Goal: Task Accomplishment & Management: Manage account settings

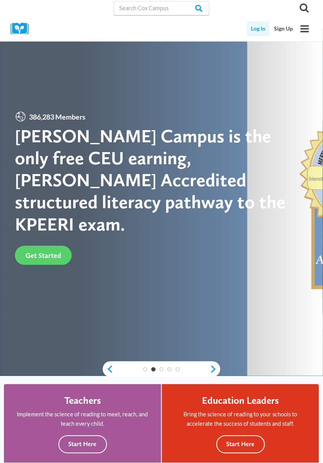
click at [266, 26] on link "Log In" at bounding box center [258, 29] width 23 height 15
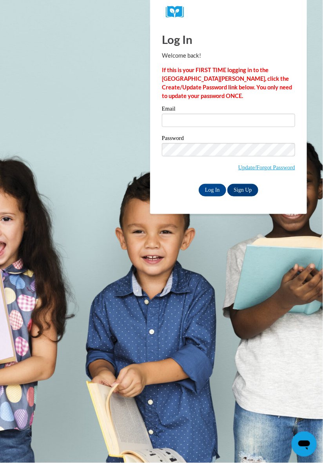
click at [198, 112] on label "Email" at bounding box center [228, 110] width 133 height 8
click at [198, 114] on input "Email" at bounding box center [228, 120] width 133 height 13
type input "[EMAIL_ADDRESS][DOMAIN_NAME]"
click at [199, 184] on input "Log In" at bounding box center [212, 190] width 27 height 13
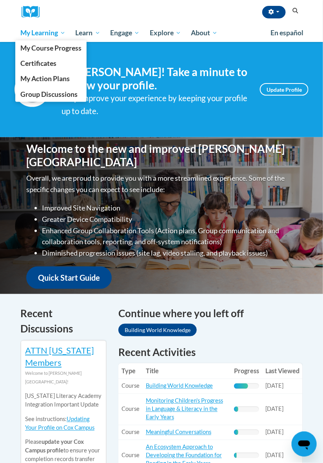
click at [42, 33] on span "My Learning" at bounding box center [42, 32] width 45 height 9
click at [71, 47] on span "My Course Progress" at bounding box center [50, 48] width 61 height 8
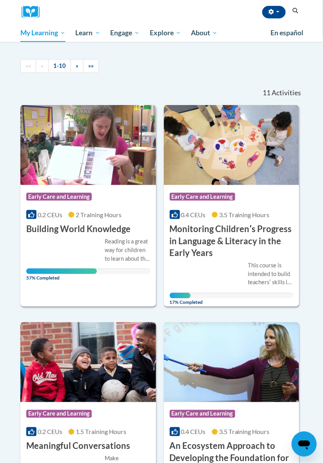
scroll to position [59, 0]
